Goal: Browse casually

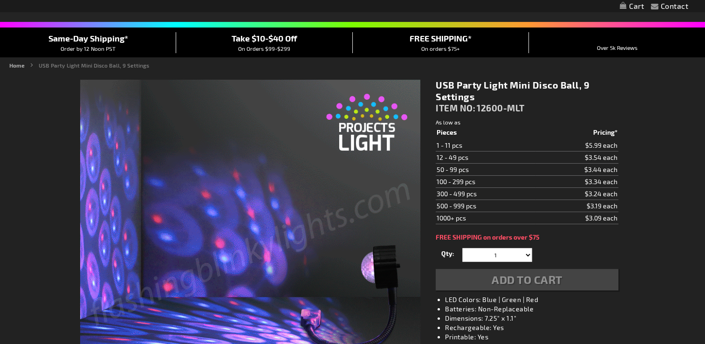
scroll to position [93, 0]
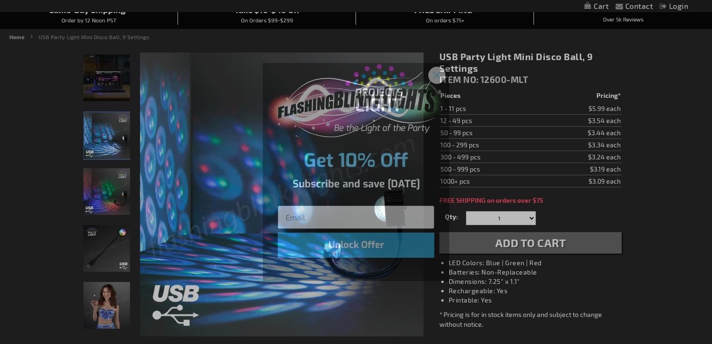
drag, startPoint x: 432, startPoint y: 73, endPoint x: 423, endPoint y: 79, distance: 11.5
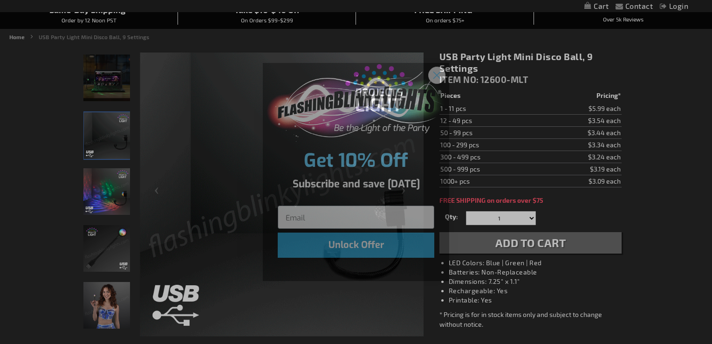
click at [432, 74] on circle "Close dialog" at bounding box center [436, 74] width 15 height 15
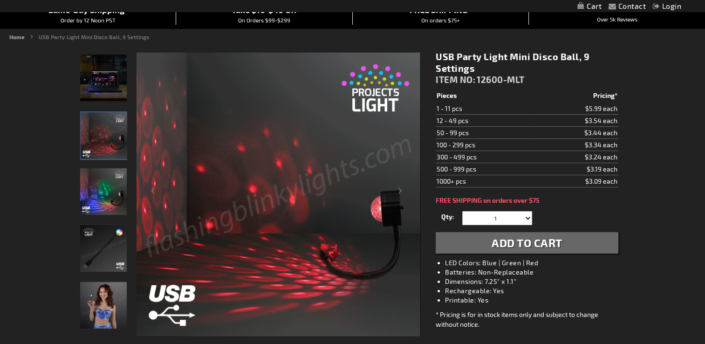
click at [100, 186] on img "USB Party Light Mini Disco Ball" at bounding box center [103, 191] width 47 height 47
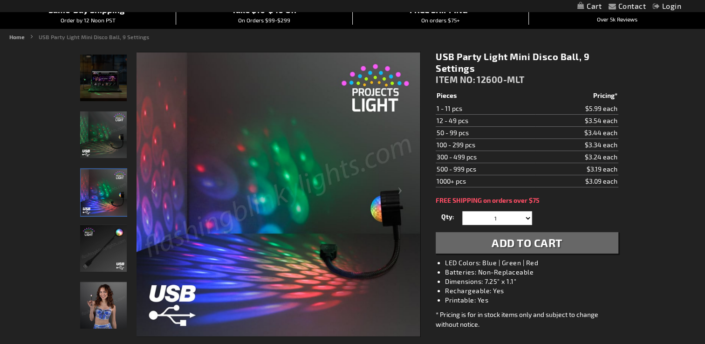
click at [99, 146] on img "USB Party Light Mini Disco Ball" at bounding box center [103, 134] width 47 height 47
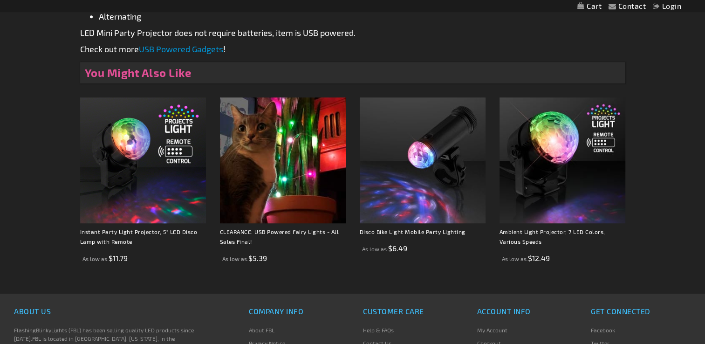
scroll to position [699, 0]
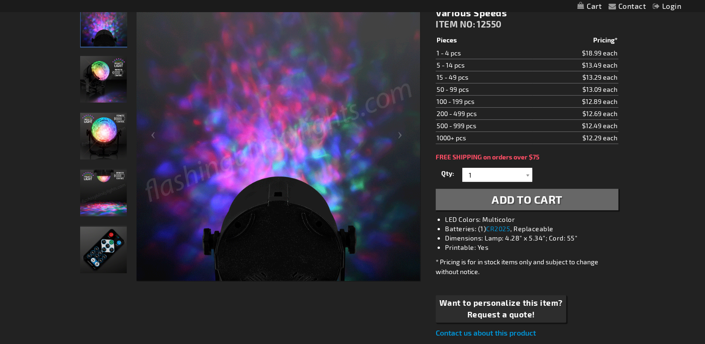
scroll to position [186, 0]
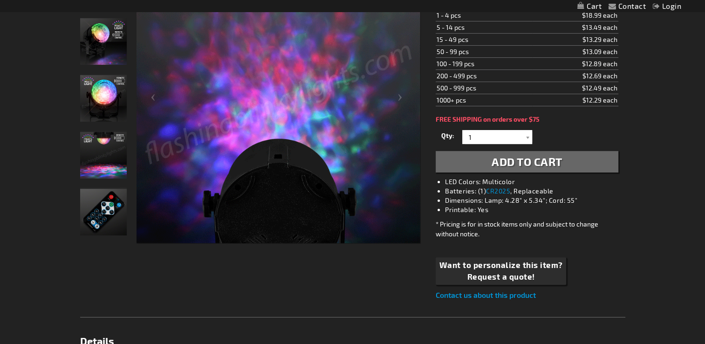
click at [124, 168] on img "Ambient Light Projector, 7 LED Colors" at bounding box center [103, 155] width 47 height 47
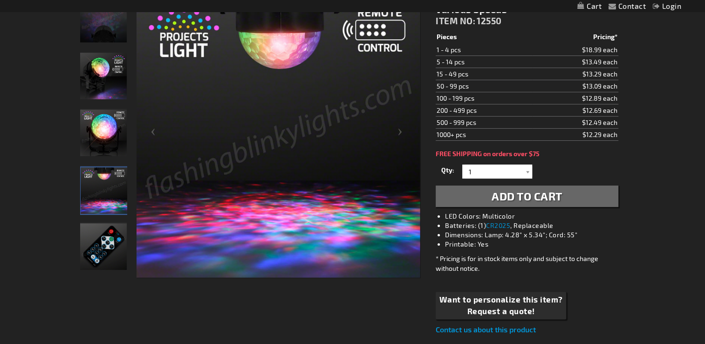
scroll to position [93, 0]
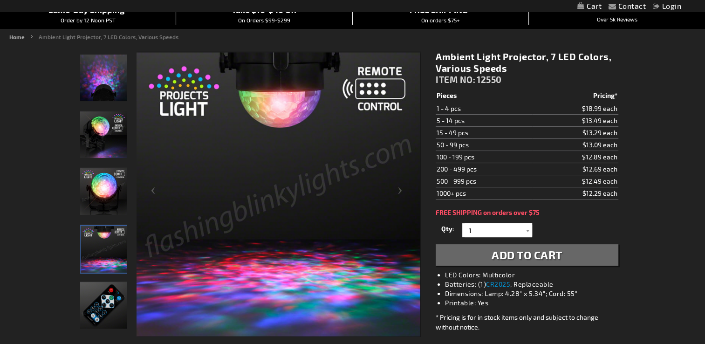
click at [103, 130] on img "Ambient Light Projector, 7 LED Colors" at bounding box center [103, 134] width 47 height 47
